Goal: Transaction & Acquisition: Purchase product/service

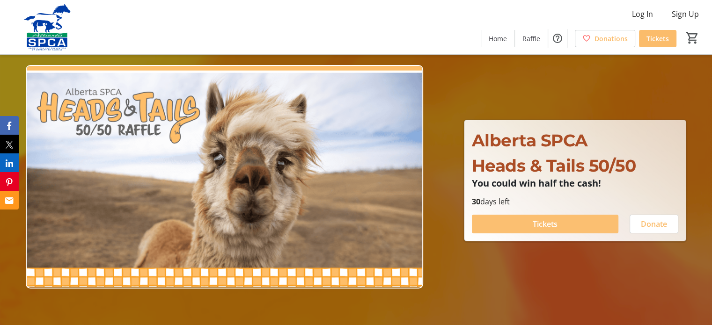
click at [582, 223] on span at bounding box center [545, 224] width 146 height 22
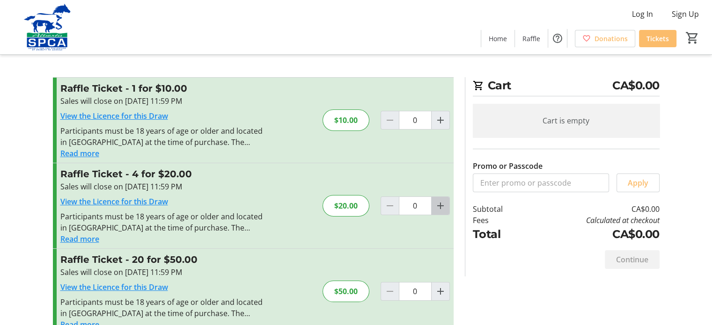
click at [439, 204] on mat-icon "Increment by one" at bounding box center [440, 205] width 11 height 11
type input "1"
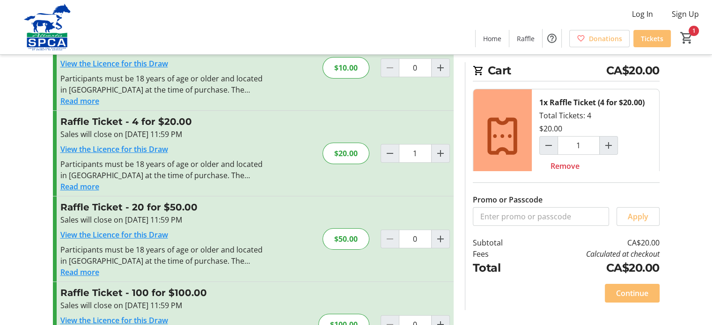
scroll to position [94, 0]
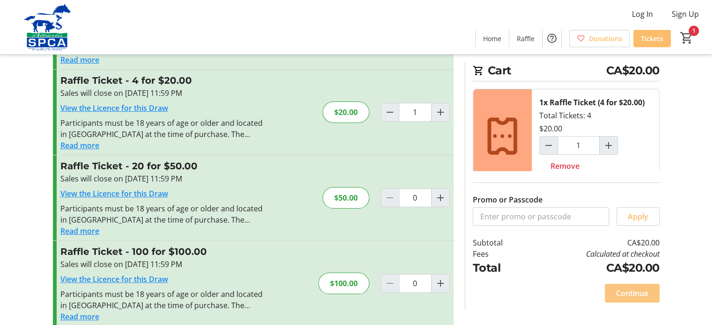
click at [634, 290] on span "Continue" at bounding box center [632, 293] width 32 height 11
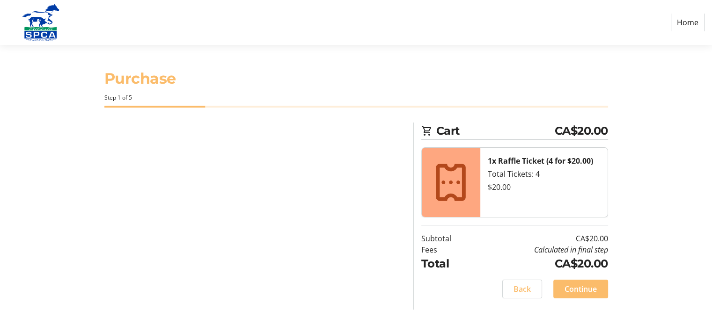
select select "CA"
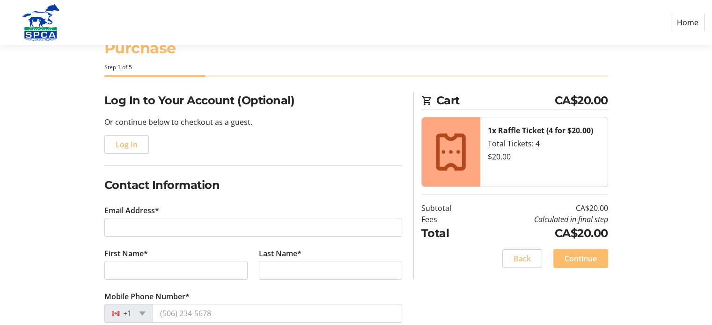
scroll to position [47, 0]
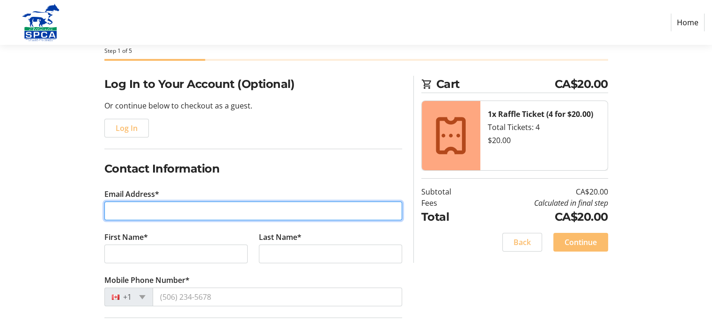
click at [171, 211] on input "Email Address*" at bounding box center [253, 211] width 298 height 19
type input "[EMAIL_ADDRESS][DOMAIN_NAME]"
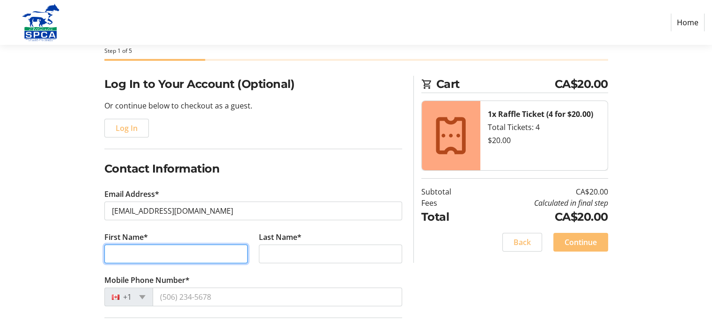
type input "[PERSON_NAME] [PERSON_NAME]"
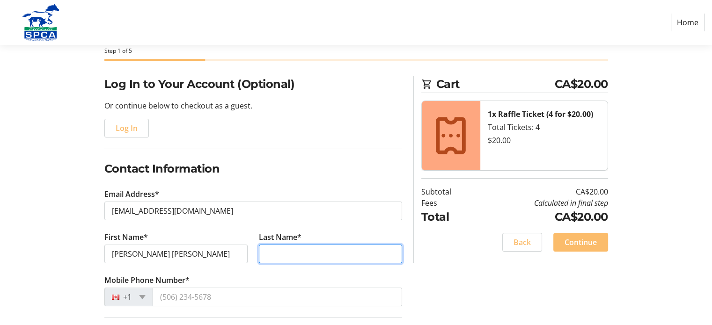
type input "Douslin [PERSON_NAME]"
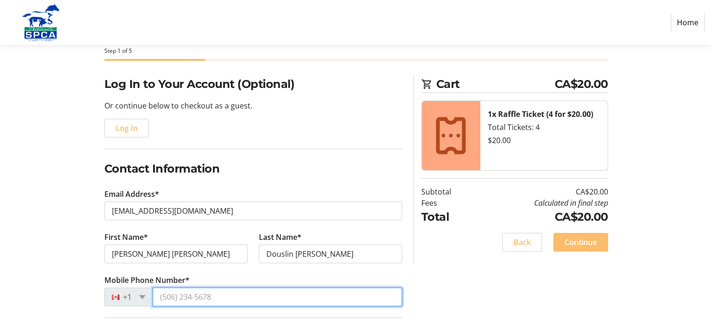
type input "[PHONE_NUMBER]"
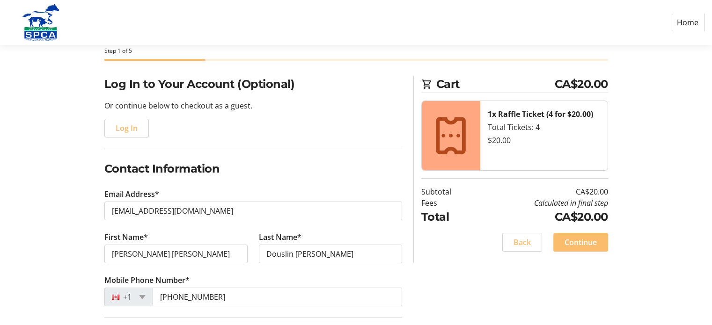
type input "[STREET_ADDRESS]"
type input "Carstairs"
select select "AB"
type input "T0M 0N0"
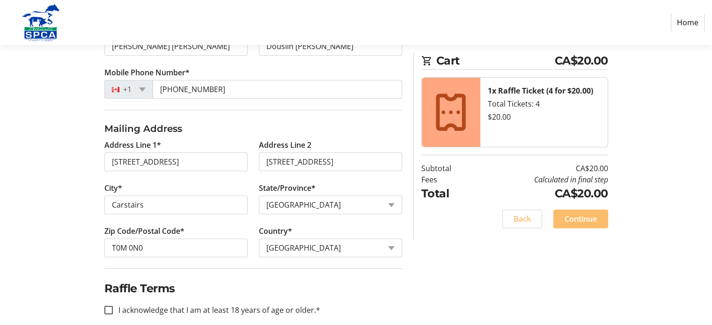
scroll to position [266, 0]
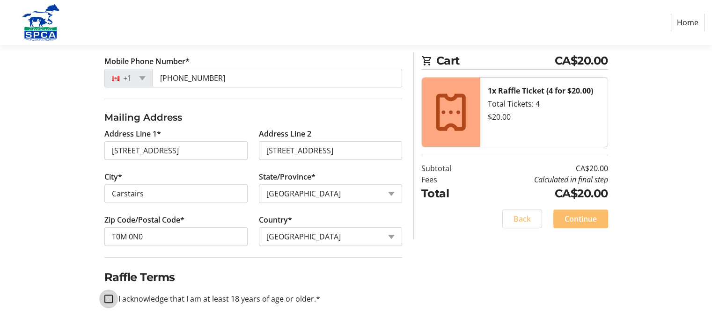
click at [107, 300] on input "I acknowledge that I am at least 18 years of age or older.*" at bounding box center [108, 299] width 8 height 8
checkbox input "true"
click at [591, 216] on span "Continue" at bounding box center [580, 218] width 32 height 11
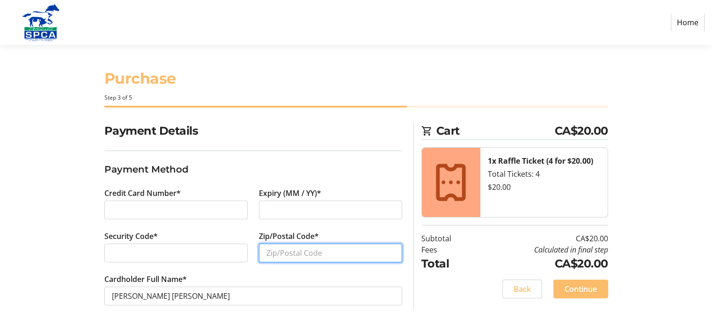
click at [325, 256] on input "Zip/Postal Code*" at bounding box center [330, 253] width 143 height 19
type input "t"
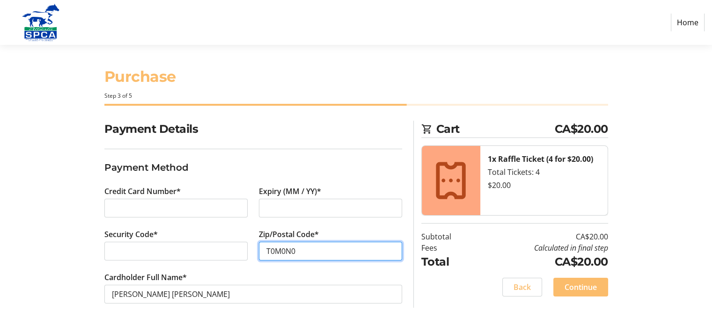
scroll to position [2, 0]
type input "T0M0N0"
click at [595, 282] on span "Continue" at bounding box center [580, 287] width 32 height 11
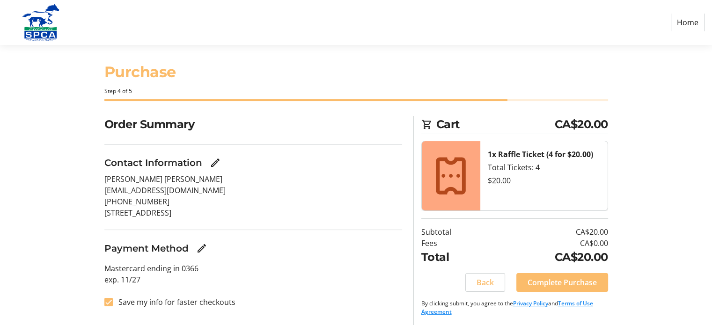
scroll to position [8, 0]
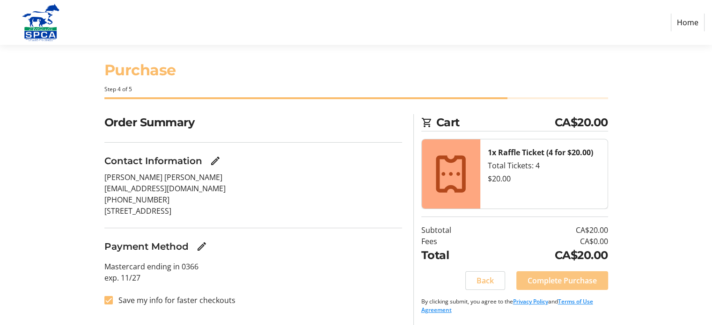
click at [572, 275] on span "Complete Purchase" at bounding box center [561, 280] width 69 height 11
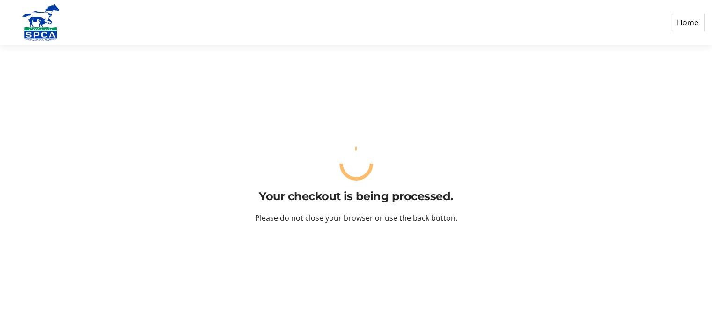
scroll to position [0, 0]
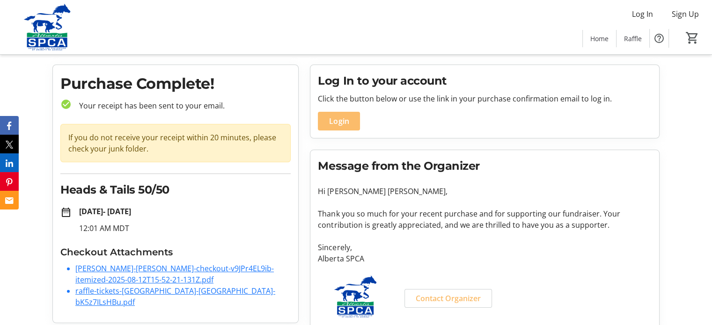
scroll to position [32, 0]
